Goal: Information Seeking & Learning: Learn about a topic

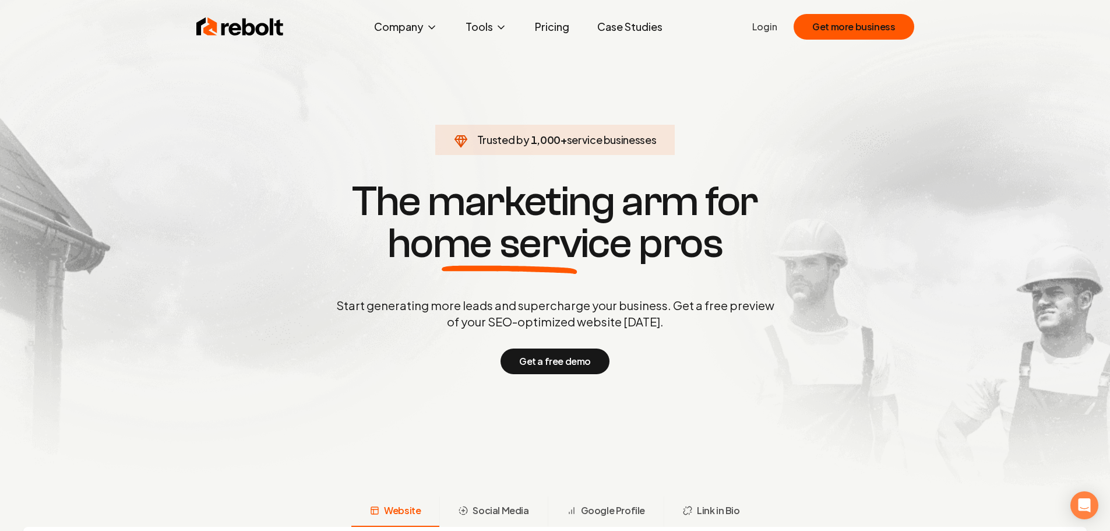
click at [546, 29] on link "Pricing" at bounding box center [552, 26] width 53 height 23
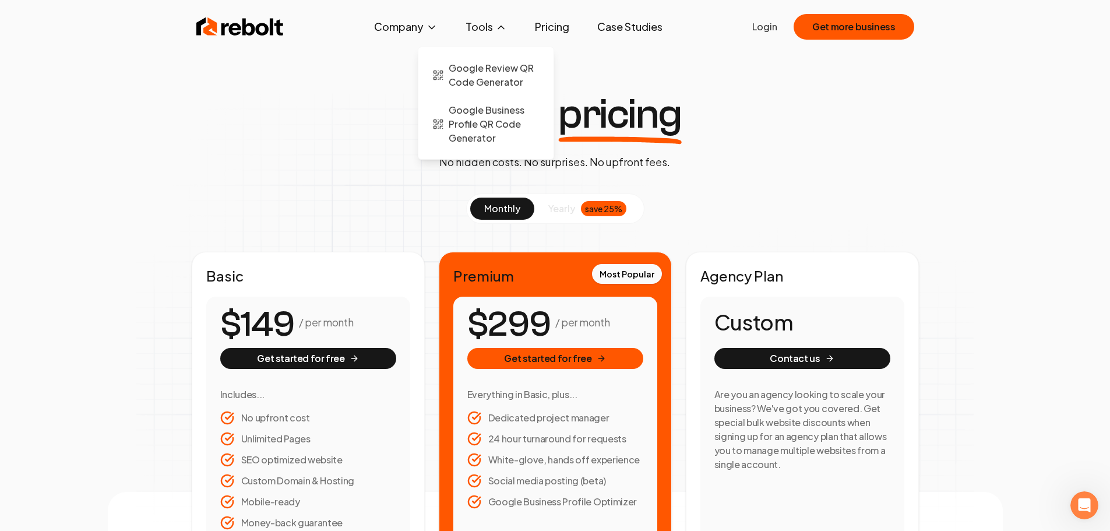
click at [490, 30] on button "Tools" at bounding box center [486, 26] width 60 height 23
click at [493, 69] on span "Google Review QR Code Generator" at bounding box center [494, 75] width 91 height 28
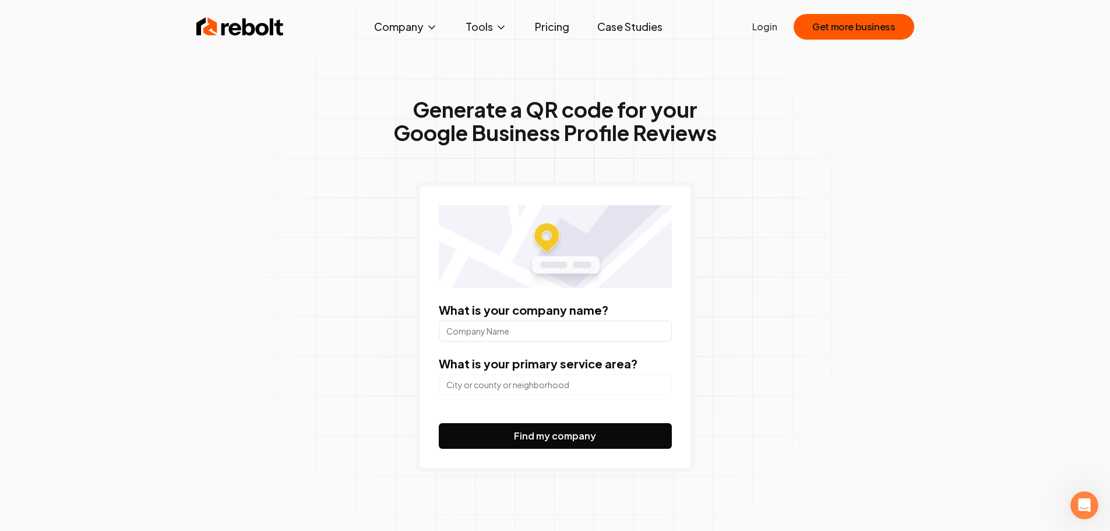
drag, startPoint x: 486, startPoint y: 388, endPoint x: 495, endPoint y: 390, distance: 9.5
click at [494, 390] on input "search" at bounding box center [555, 384] width 233 height 21
click at [383, 65] on span "About" at bounding box center [382, 68] width 28 height 14
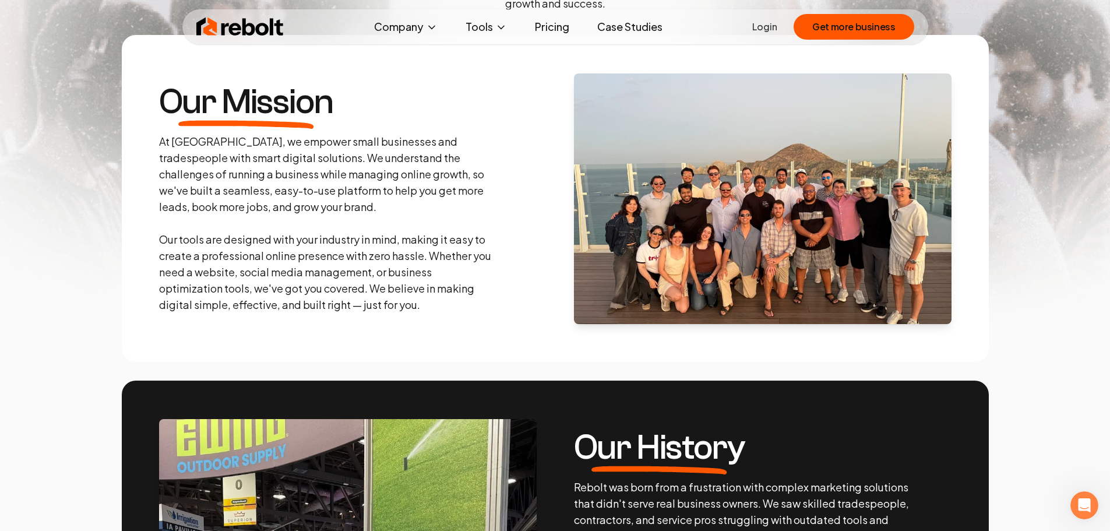
click at [720, 219] on img at bounding box center [763, 198] width 378 height 251
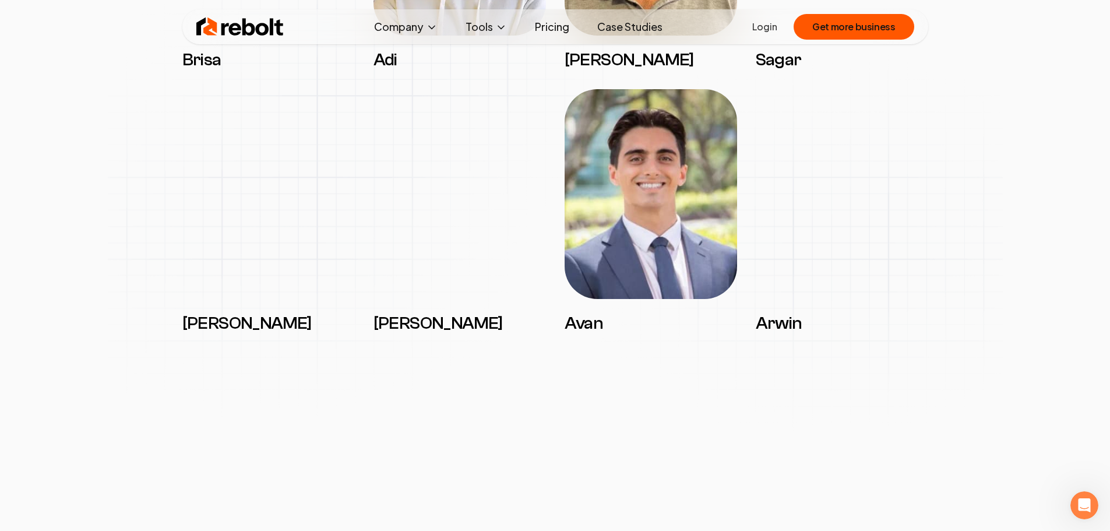
scroll to position [1690, 0]
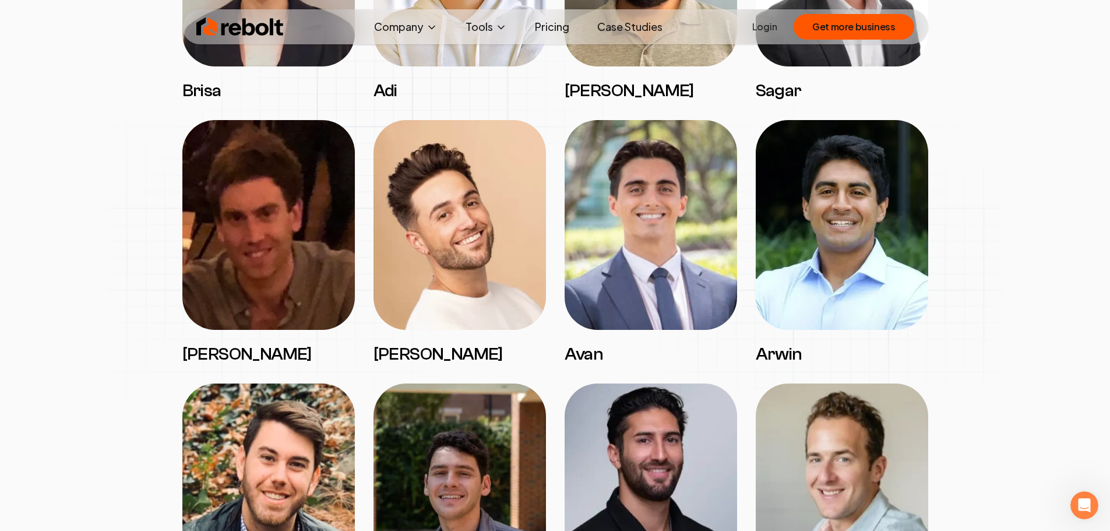
click at [606, 254] on img at bounding box center [651, 225] width 173 height 210
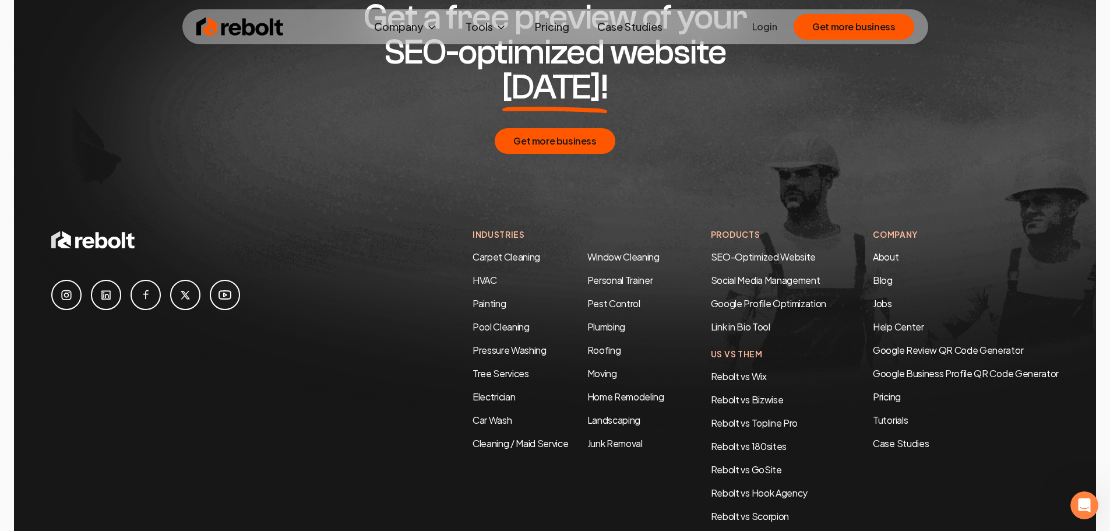
scroll to position [3788, 0]
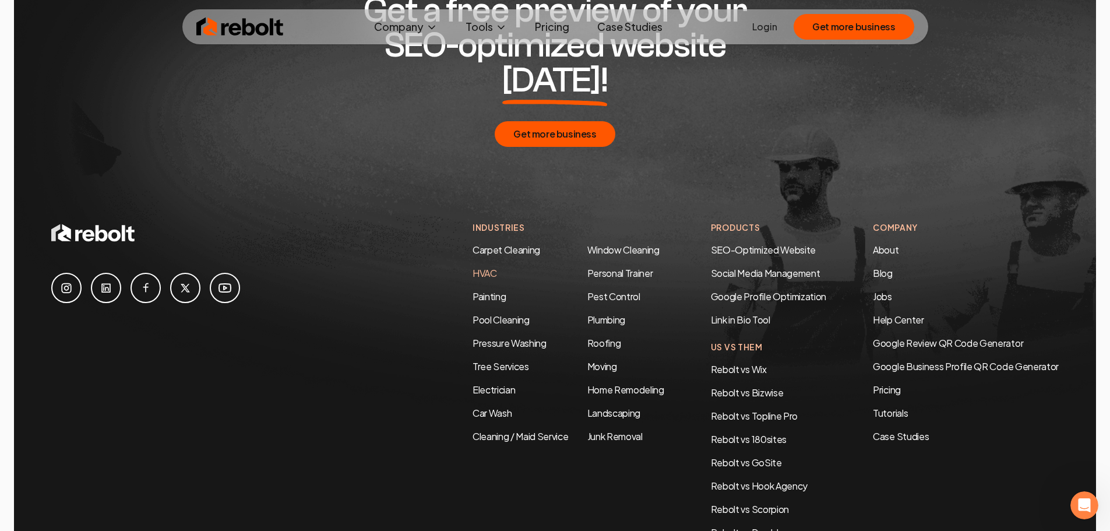
click at [473, 267] on link "HVAC" at bounding box center [485, 273] width 24 height 12
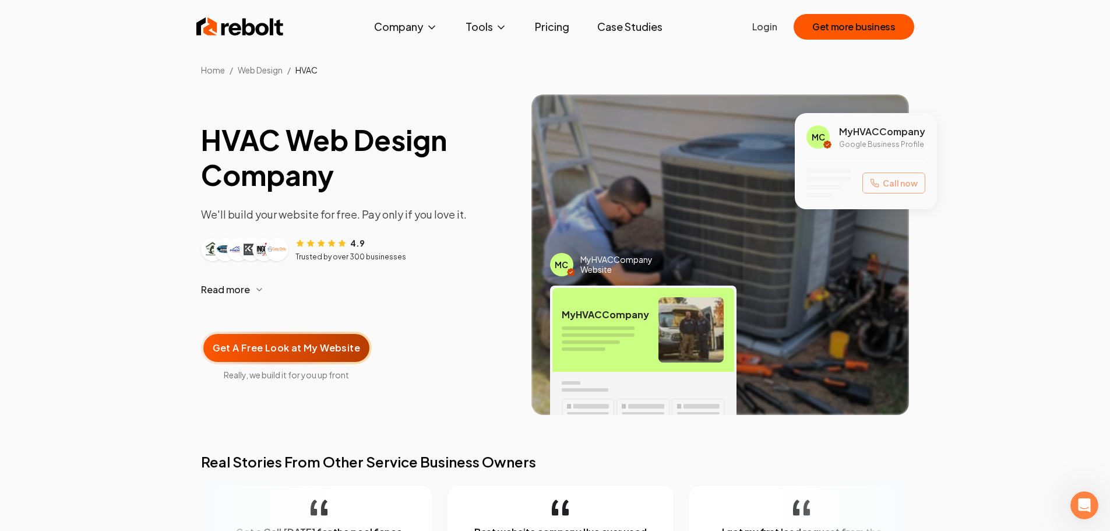
click at [665, 237] on img at bounding box center [721, 254] width 378 height 321
drag, startPoint x: 188, startPoint y: 383, endPoint x: 214, endPoint y: -3, distance: 387.3
click at [250, 289] on button "Read more" at bounding box center [357, 290] width 312 height 28
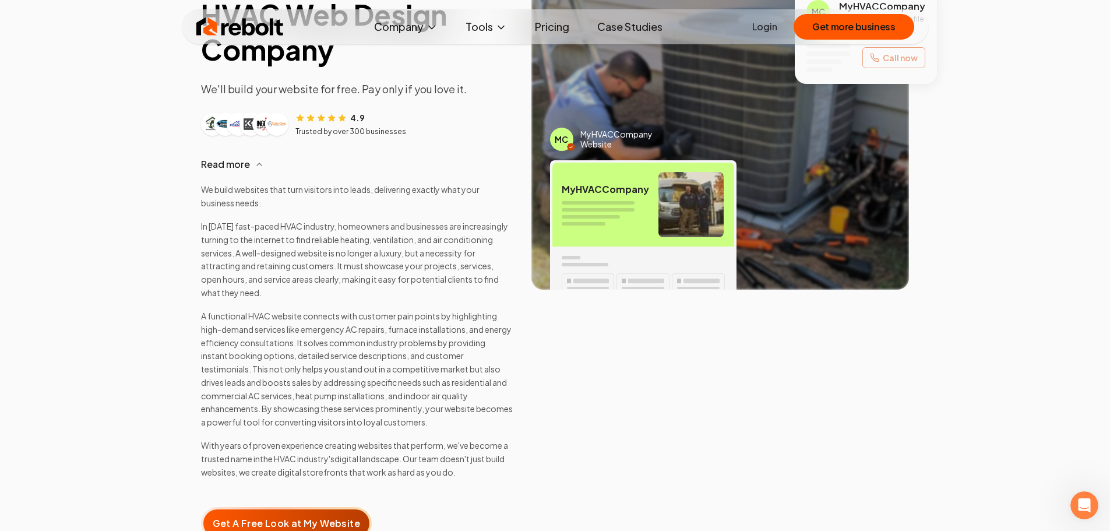
scroll to position [58, 0]
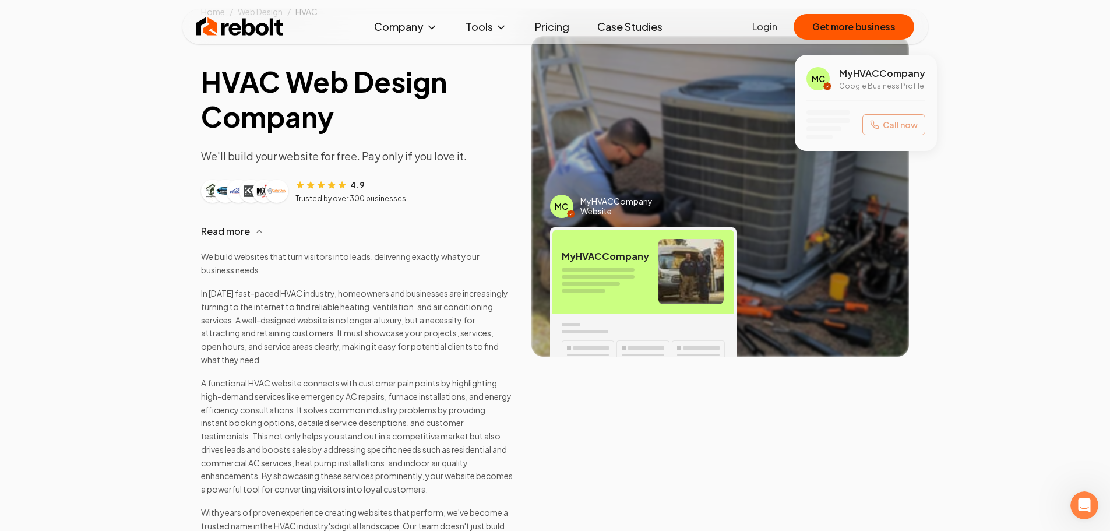
click at [643, 237] on div "My HVAC Company" at bounding box center [644, 272] width 182 height 84
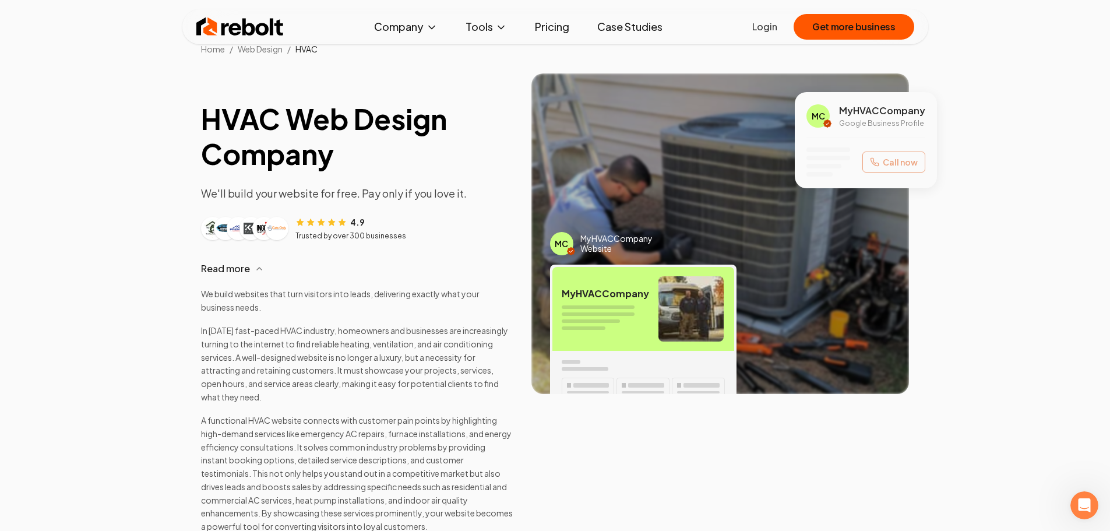
scroll to position [0, 0]
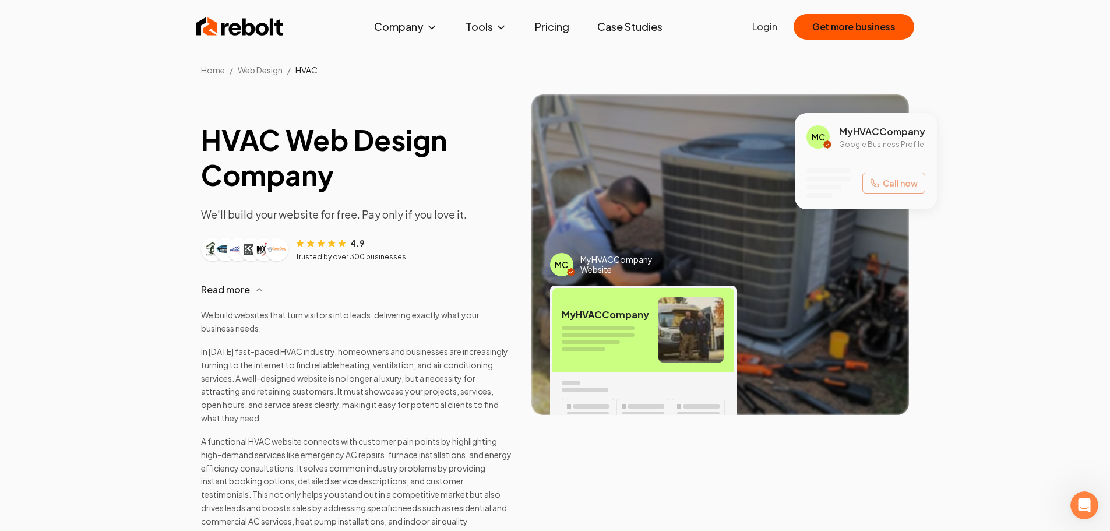
click at [909, 178] on div "Call now" at bounding box center [866, 182] width 119 height 29
click at [628, 24] on link "Case Studies" at bounding box center [630, 26] width 84 height 23
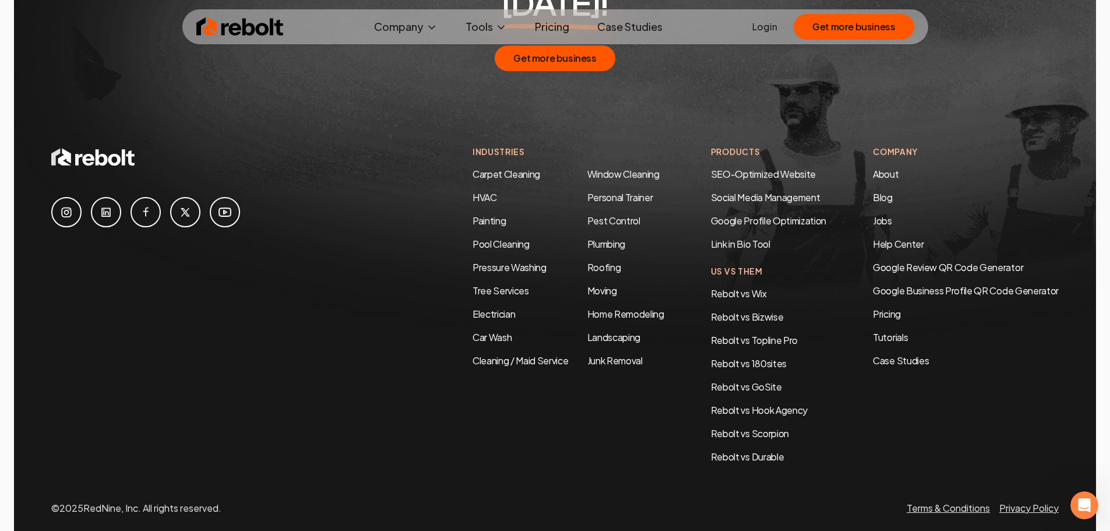
scroll to position [2520, 0]
click at [731, 287] on link "Rebolt vs Wix" at bounding box center [739, 293] width 56 height 12
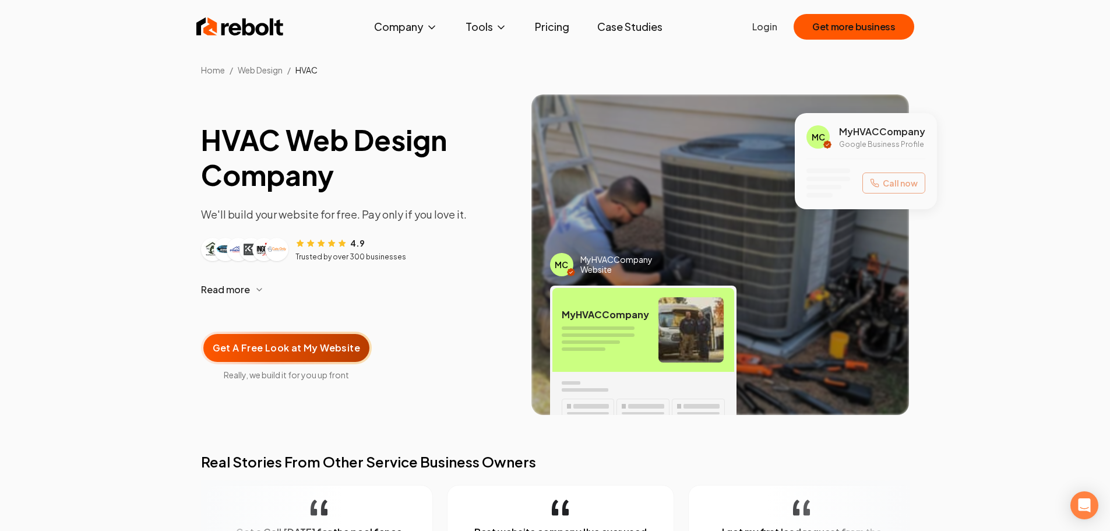
click at [544, 23] on link "Pricing" at bounding box center [552, 26] width 53 height 23
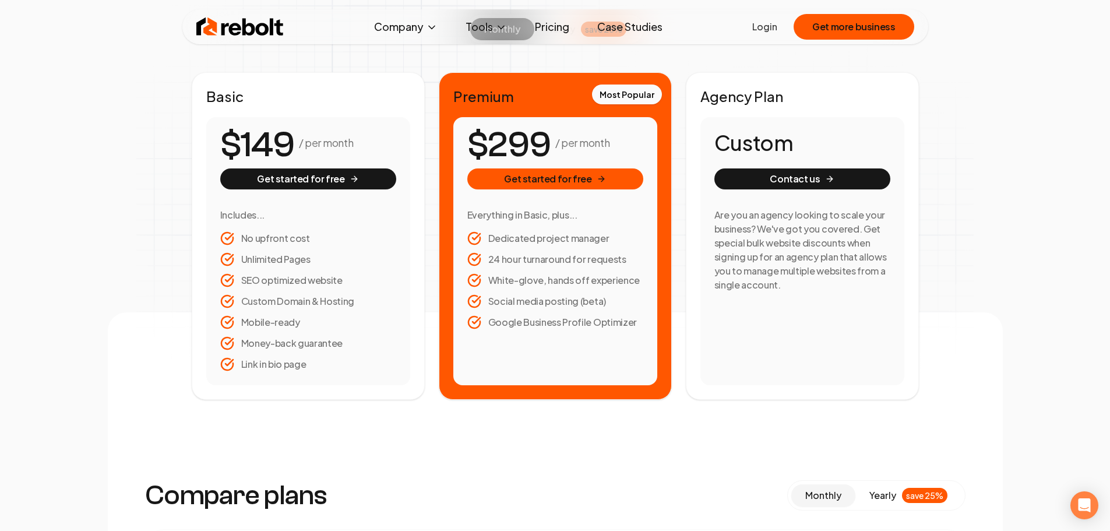
scroll to position [175, 0]
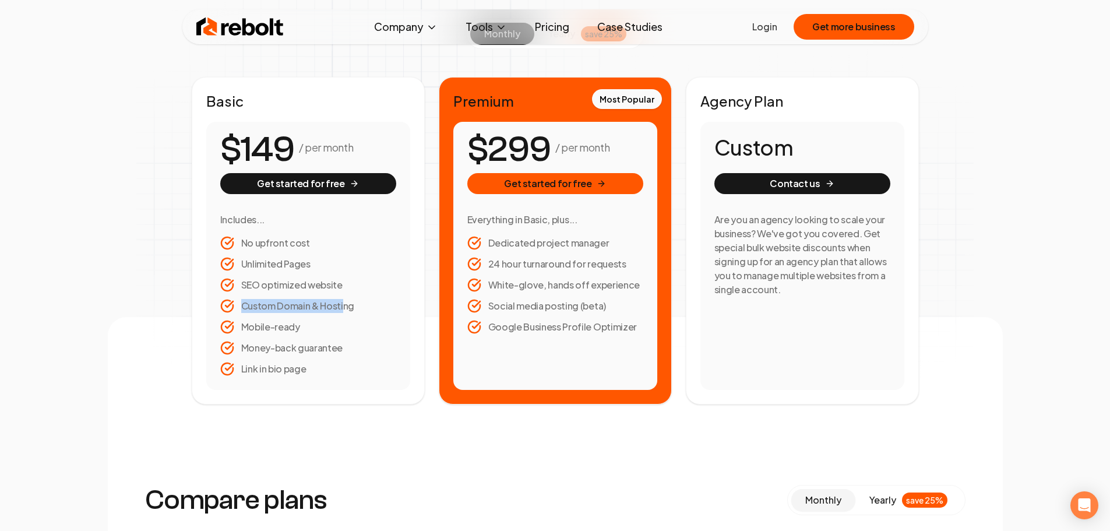
drag, startPoint x: 243, startPoint y: 307, endPoint x: 352, endPoint y: 308, distance: 109.0
click at [348, 308] on li "Custom Domain & Hosting" at bounding box center [308, 306] width 176 height 14
click at [353, 308] on li "Custom Domain & Hosting" at bounding box center [308, 306] width 176 height 14
click at [298, 328] on li "Mobile-ready" at bounding box center [308, 327] width 176 height 14
click at [305, 327] on li "Mobile-ready" at bounding box center [308, 327] width 176 height 14
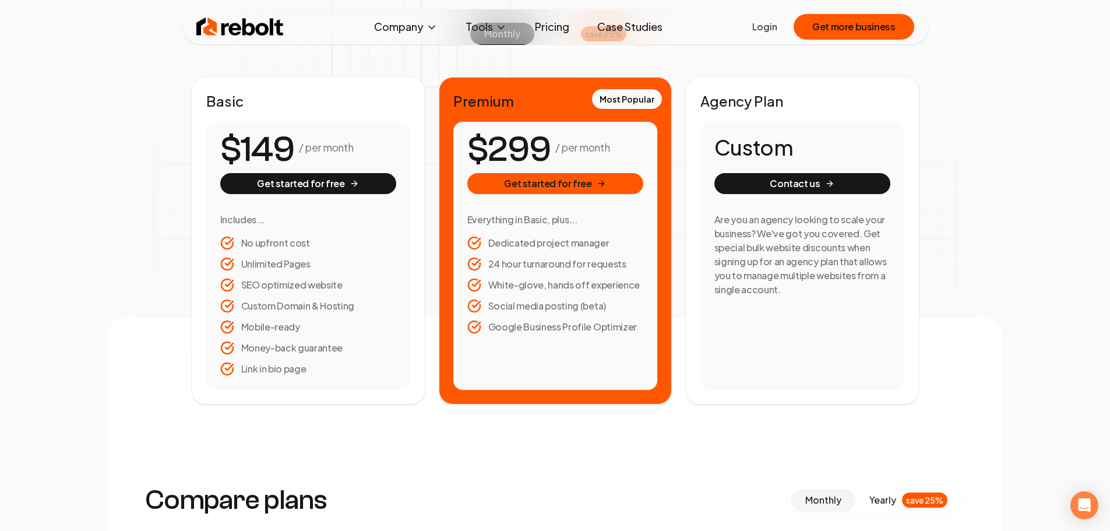
click at [763, 149] on h1 "Custom" at bounding box center [803, 147] width 176 height 23
drag, startPoint x: 735, startPoint y: 101, endPoint x: 804, endPoint y: 97, distance: 68.9
click at [804, 97] on h2 "Agency Plan" at bounding box center [803, 101] width 204 height 19
click at [803, 97] on h2 "Agency Plan" at bounding box center [803, 101] width 204 height 19
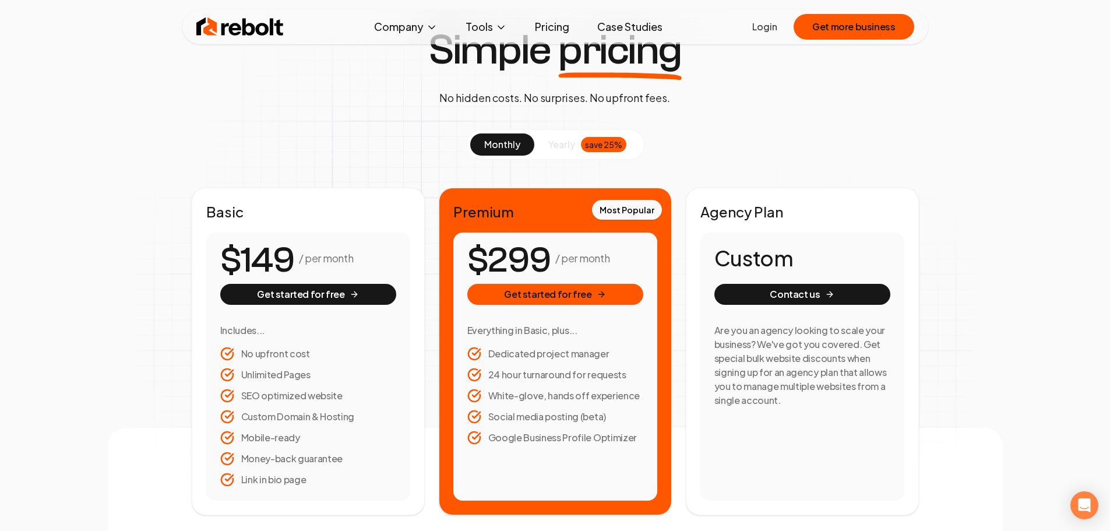
scroll to position [0, 0]
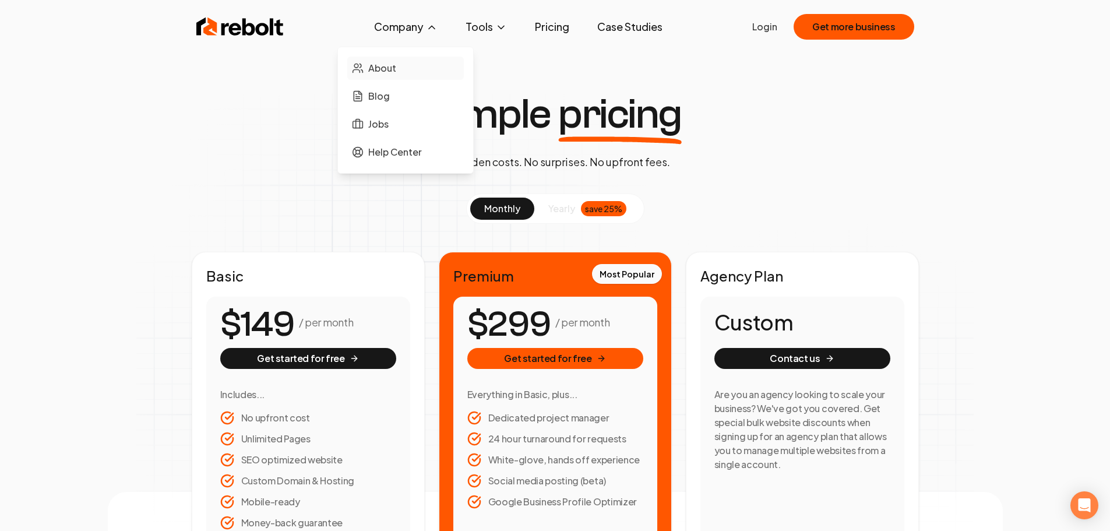
click at [396, 69] on span "About" at bounding box center [382, 68] width 28 height 14
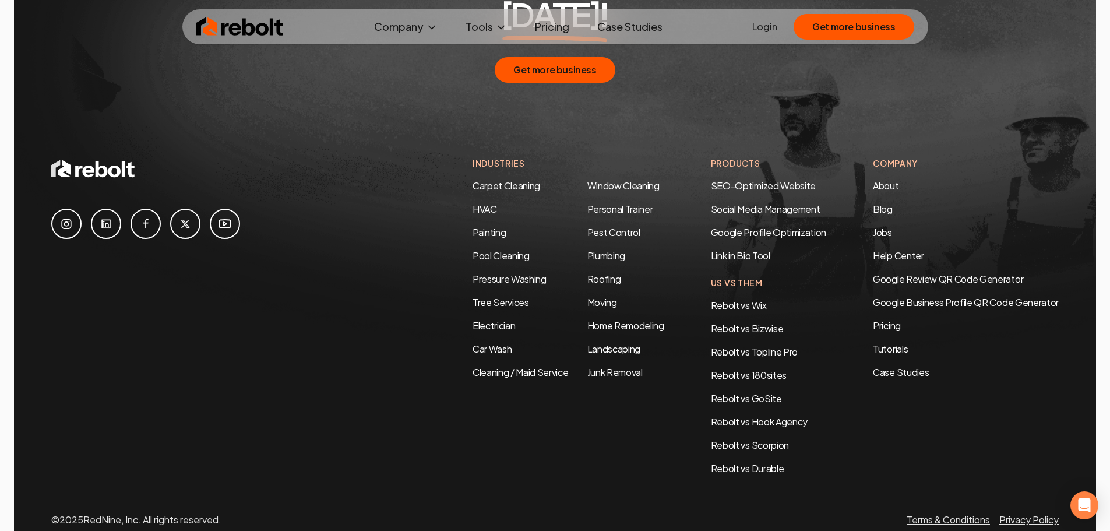
scroll to position [3853, 0]
click at [141, 216] on icon at bounding box center [146, 223] width 14 height 14
